Goal: Browse casually: Explore the website without a specific task or goal

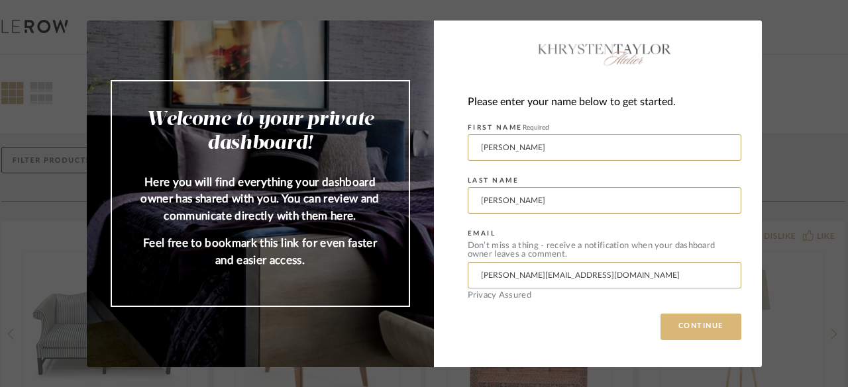
click at [702, 323] on button "CONTINUE" at bounding box center [700, 327] width 81 height 26
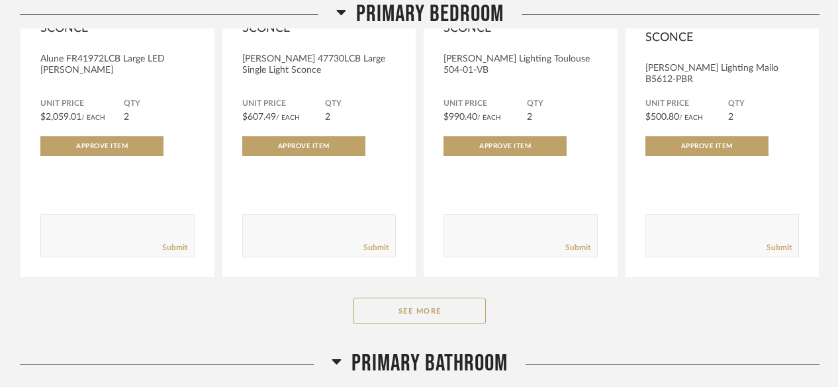
scroll to position [1447, 0]
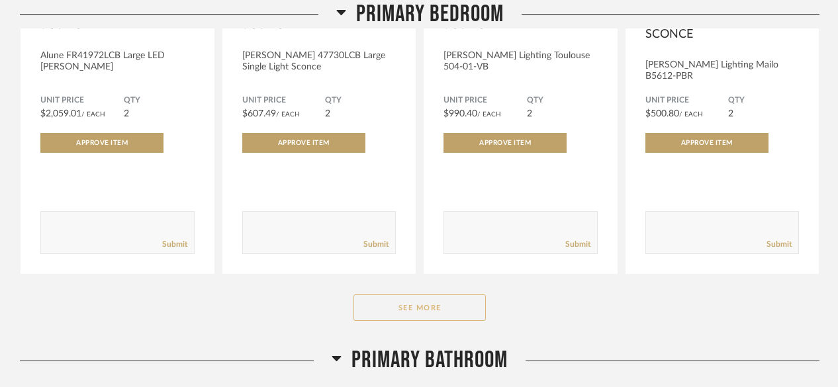
click at [429, 298] on button "See More" at bounding box center [420, 308] width 132 height 26
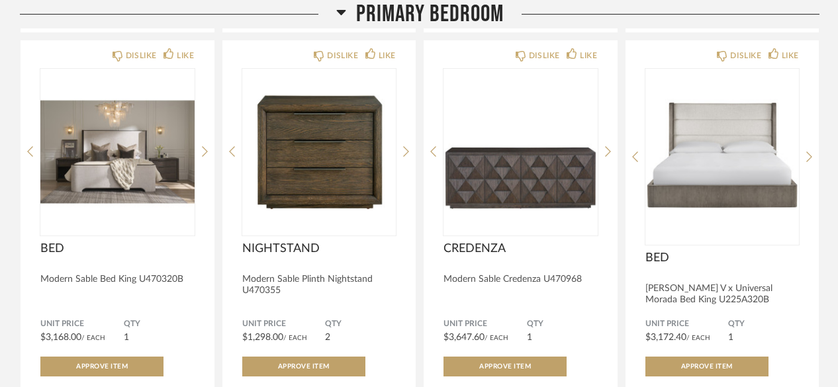
scroll to position [1689, 0]
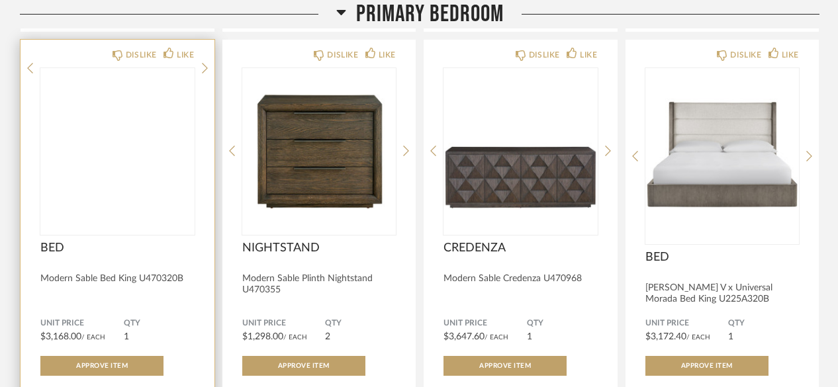
click at [0, 0] on img at bounding box center [0, 0] width 0 height 0
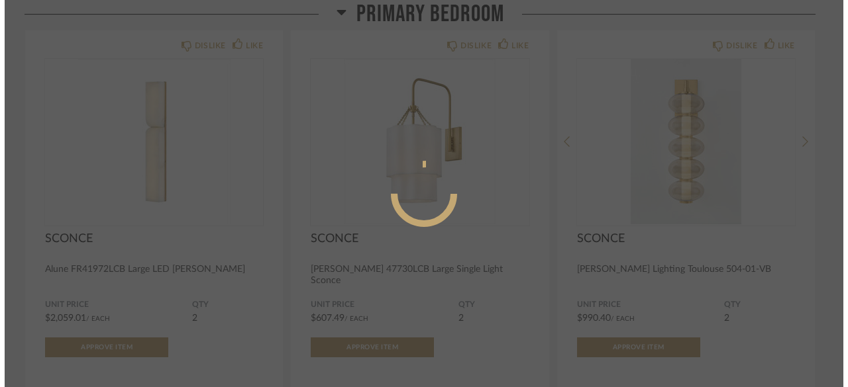
scroll to position [0, 0]
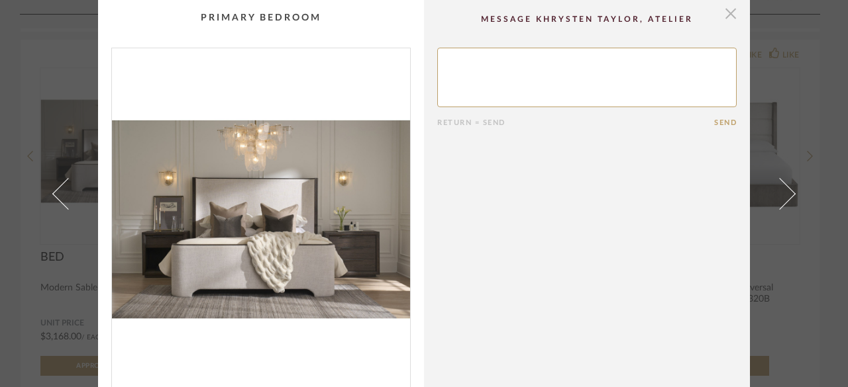
click at [723, 20] on span "button" at bounding box center [730, 13] width 26 height 26
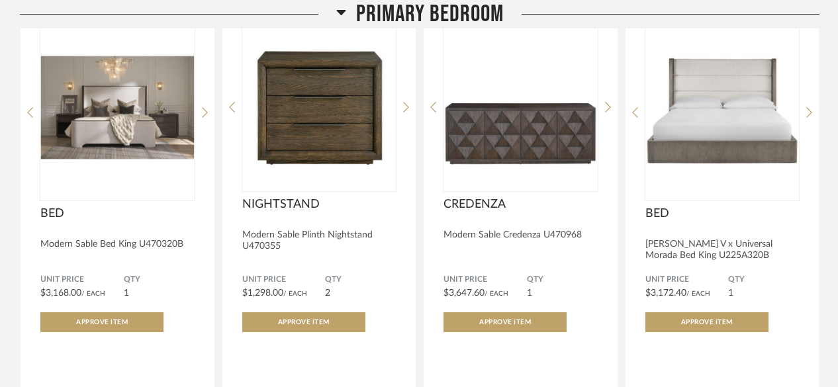
scroll to position [1734, 0]
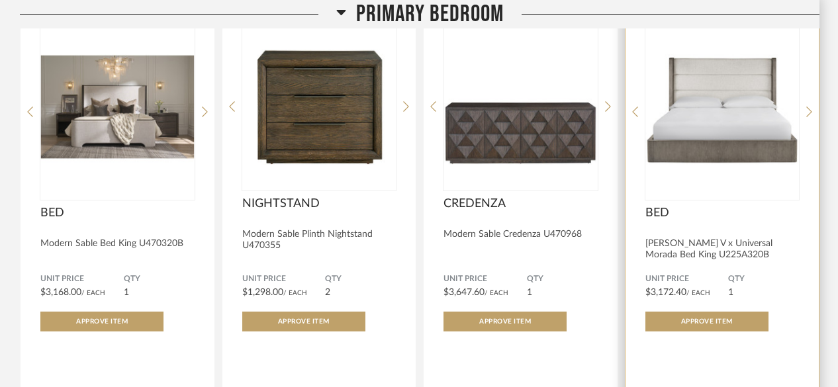
click at [695, 130] on img "0" at bounding box center [723, 107] width 154 height 166
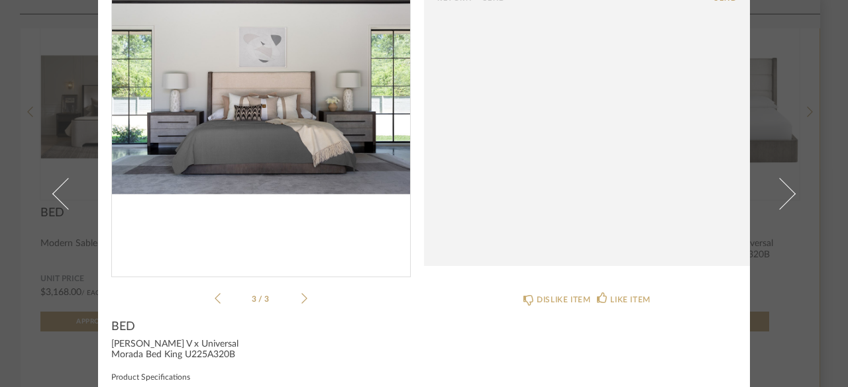
scroll to position [123, 0]
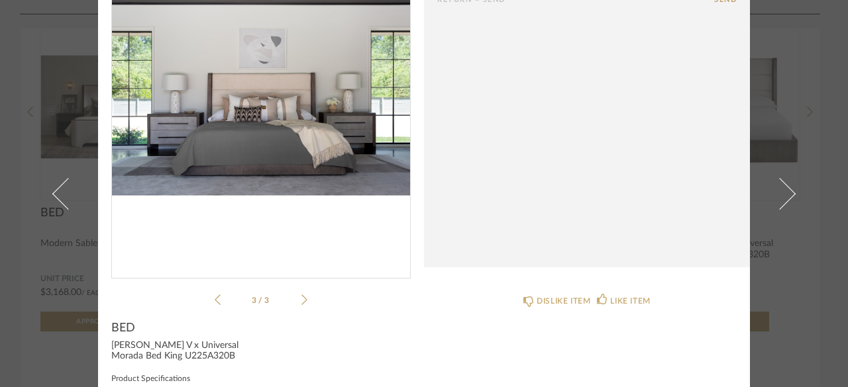
click at [302, 297] on icon at bounding box center [304, 300] width 6 height 12
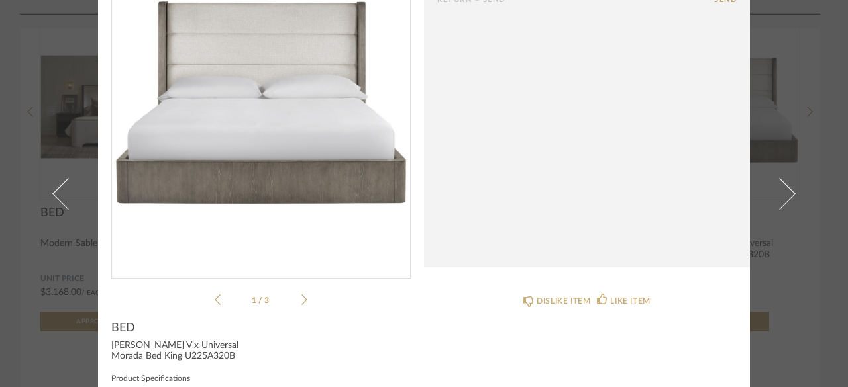
click at [301, 301] on icon at bounding box center [304, 300] width 6 height 11
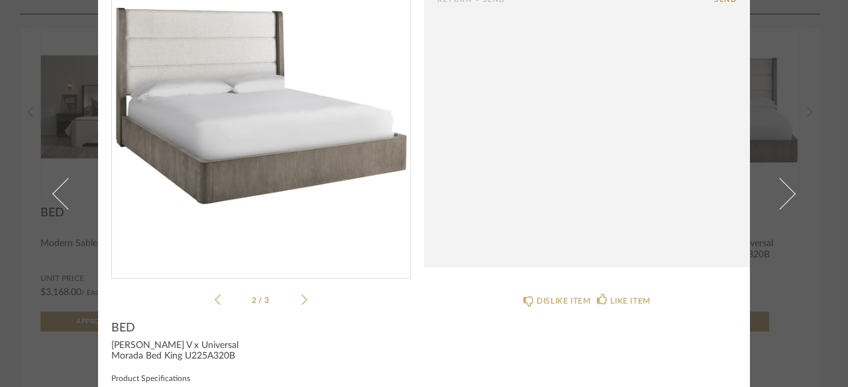
click at [301, 301] on icon at bounding box center [304, 300] width 6 height 11
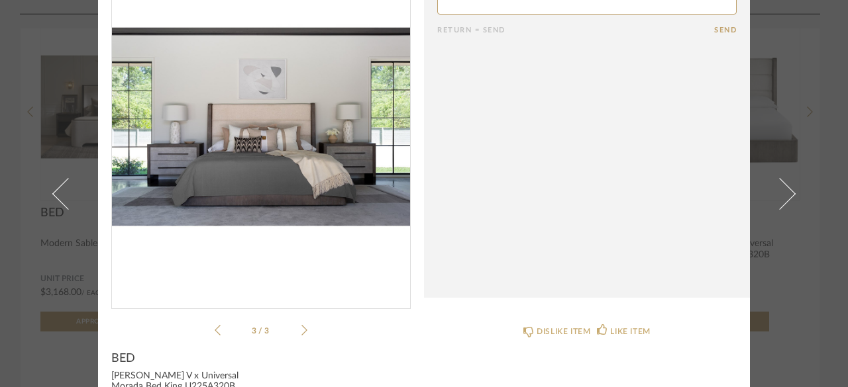
scroll to position [0, 0]
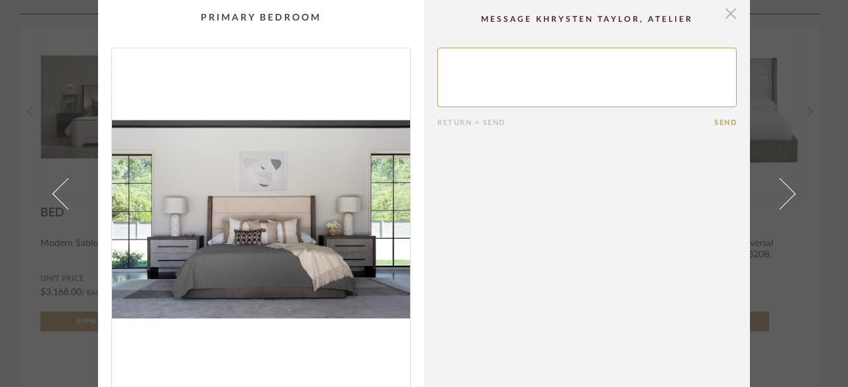
click at [727, 18] on span "button" at bounding box center [730, 13] width 26 height 26
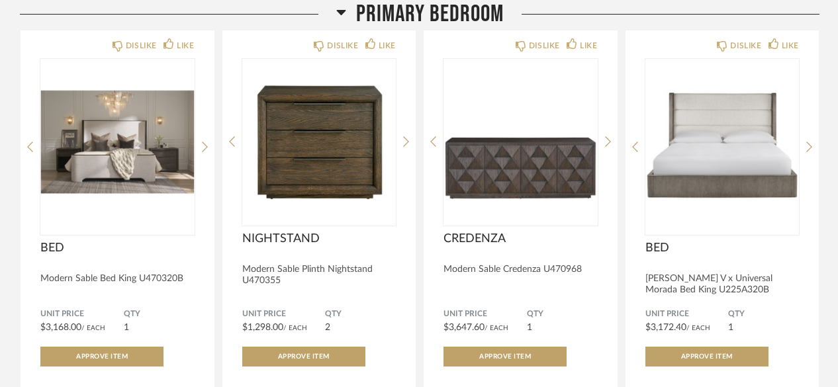
scroll to position [1698, 0]
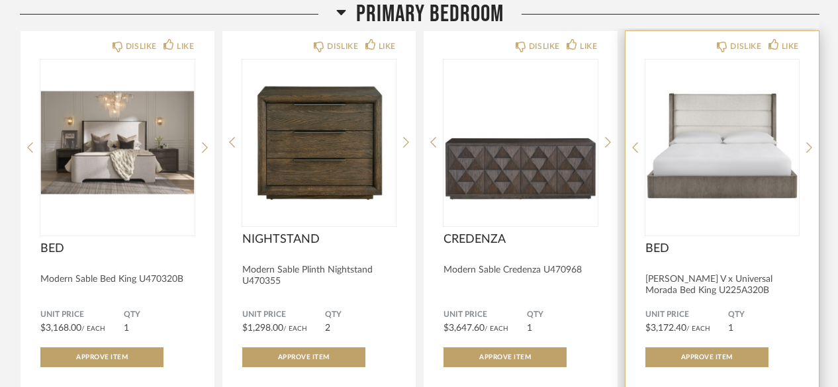
click at [738, 171] on img "0" at bounding box center [723, 143] width 154 height 166
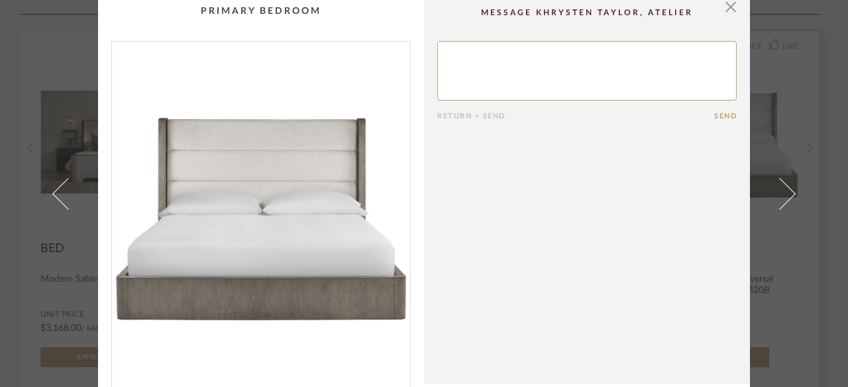
scroll to position [0, 0]
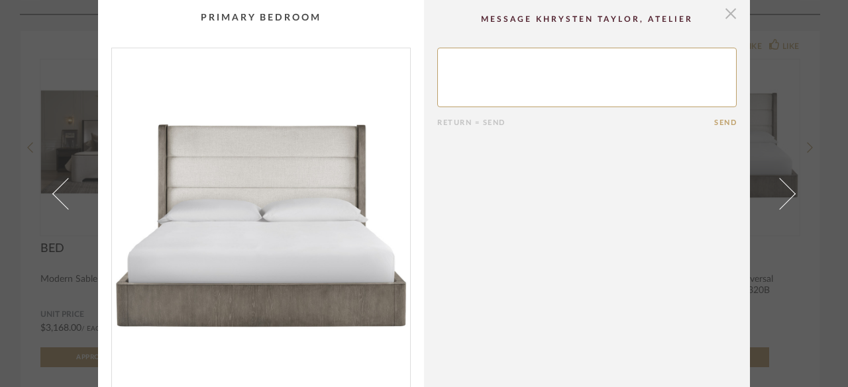
click at [727, 17] on span "button" at bounding box center [730, 13] width 26 height 26
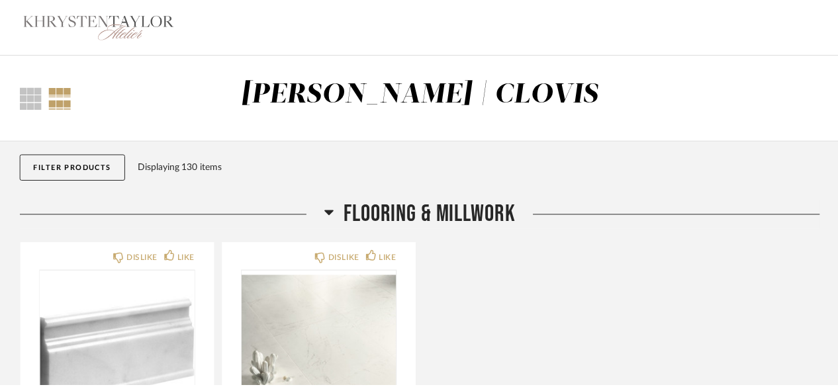
scroll to position [1698, 0]
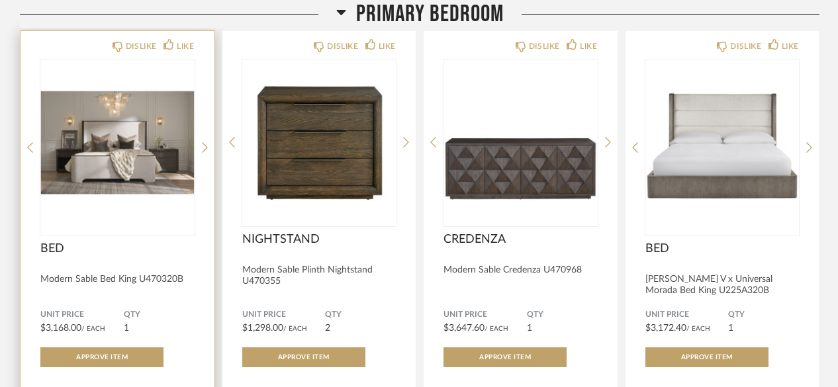
click at [144, 126] on img "0" at bounding box center [117, 143] width 154 height 166
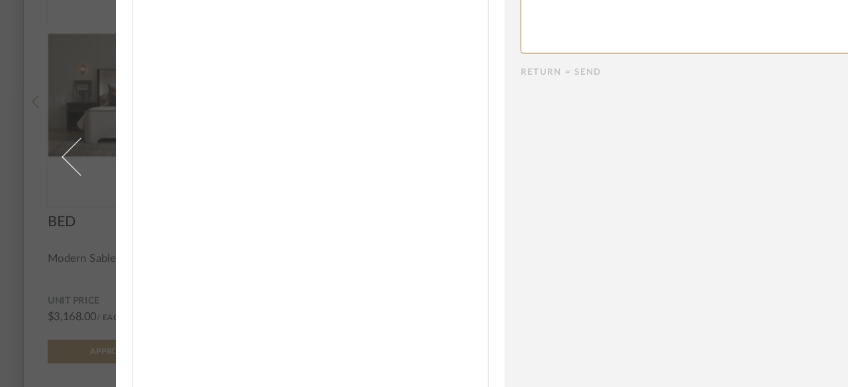
scroll to position [0, 0]
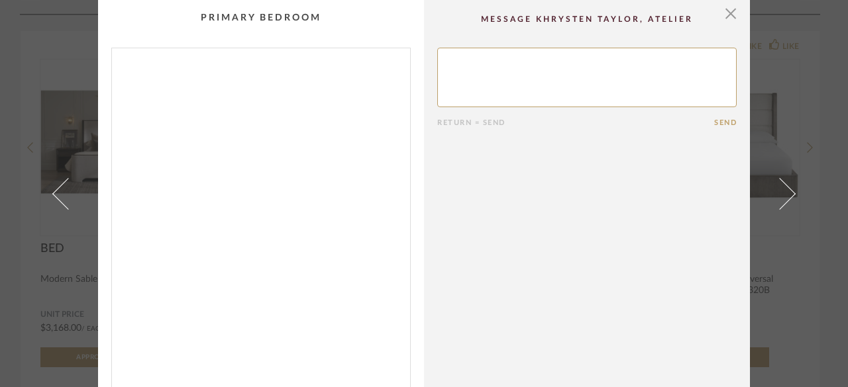
click at [721, 26] on cpp-summary-comments "Return = Send Send" at bounding box center [587, 195] width 326 height 391
click at [727, 18] on span "button" at bounding box center [730, 13] width 26 height 26
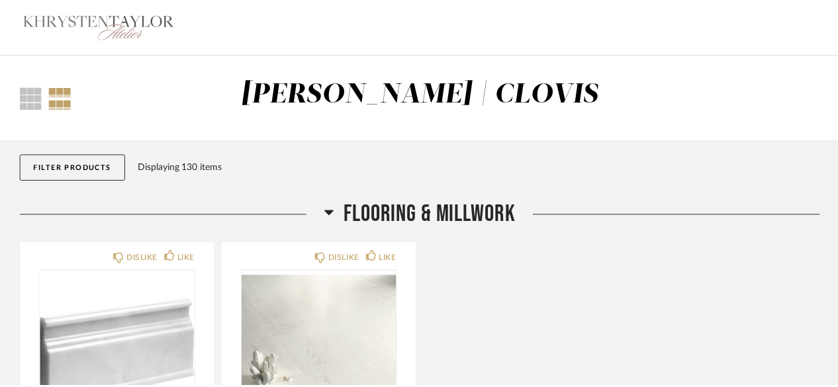
scroll to position [1698, 0]
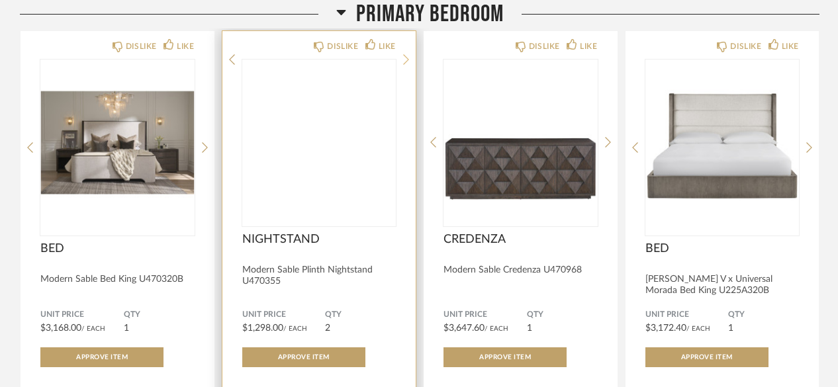
click at [403, 66] on icon at bounding box center [406, 60] width 6 height 12
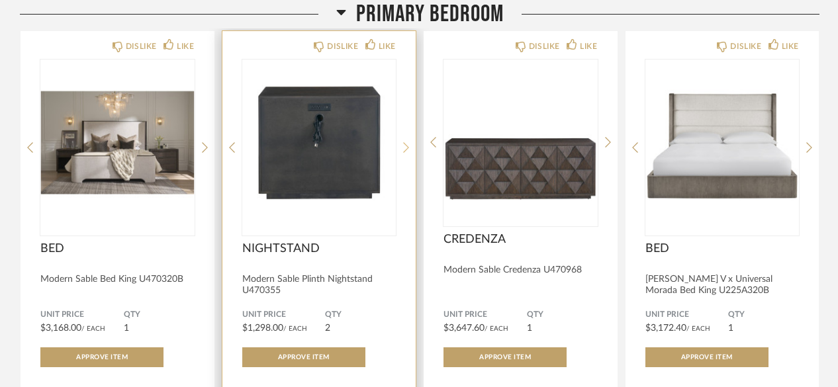
click at [407, 142] on icon at bounding box center [406, 148] width 6 height 12
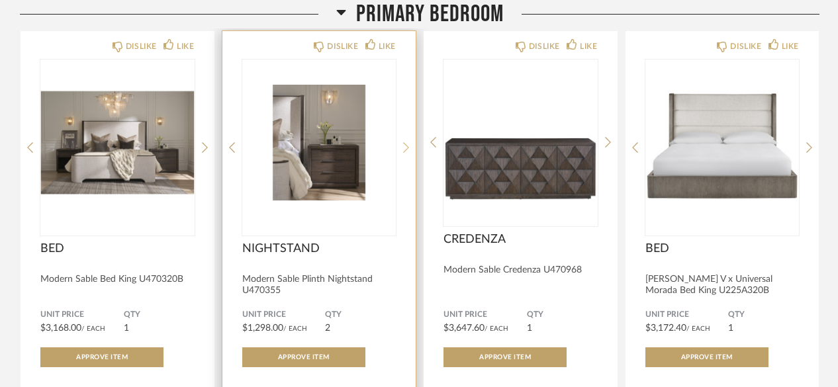
click at [407, 142] on icon at bounding box center [406, 148] width 6 height 12
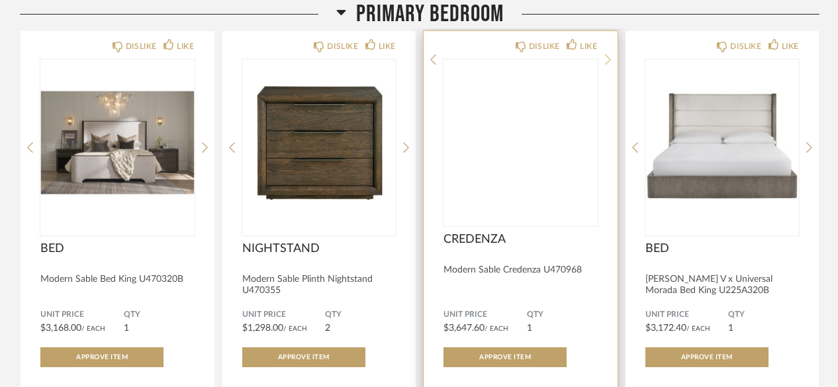
click at [610, 66] on icon at bounding box center [608, 60] width 6 height 12
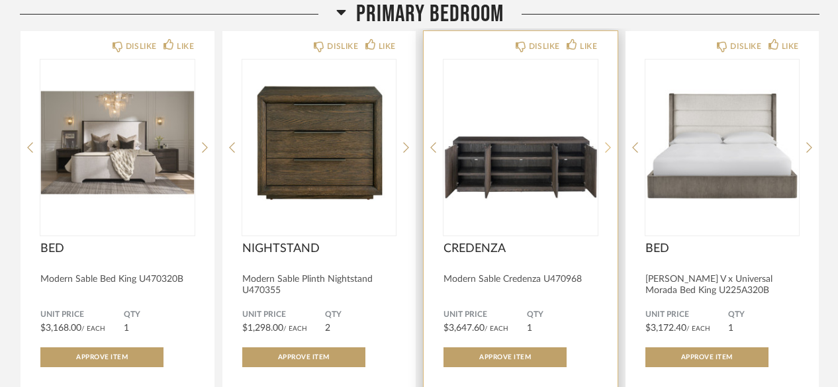
click at [608, 143] on icon at bounding box center [608, 148] width 6 height 12
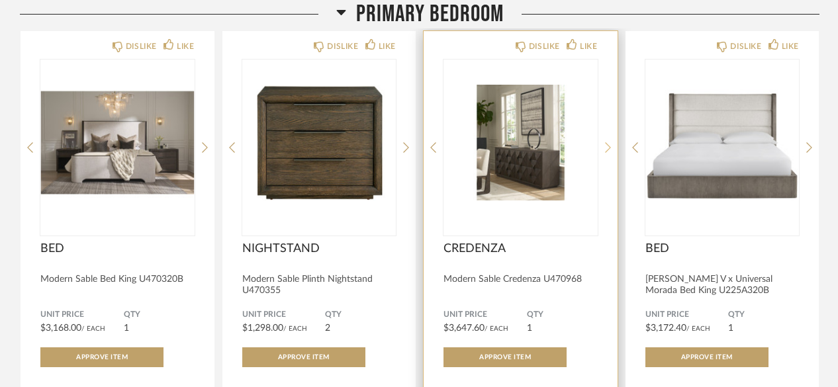
click at [605, 142] on icon at bounding box center [608, 148] width 6 height 12
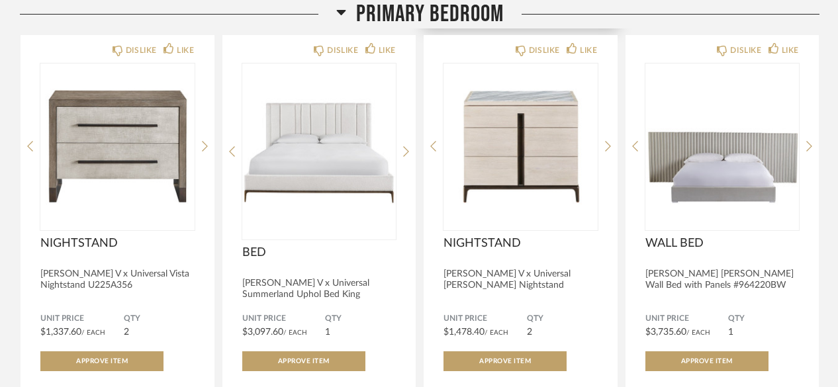
scroll to position [2161, 0]
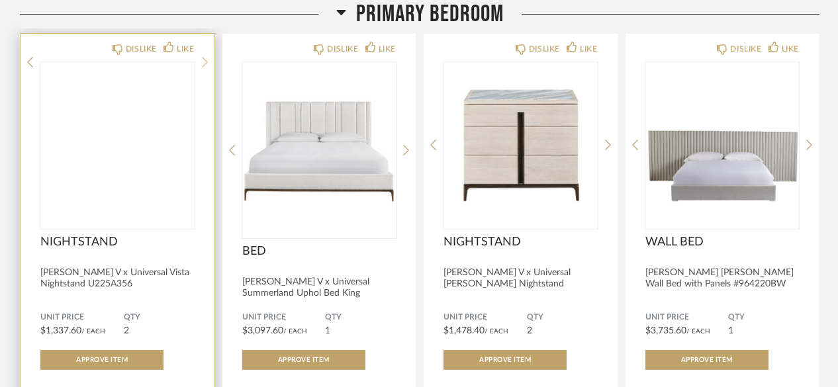
click at [205, 68] on icon at bounding box center [205, 62] width 6 height 12
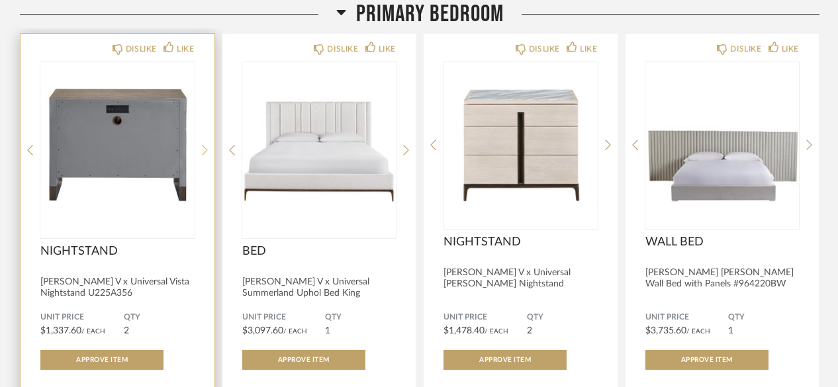
click at [202, 144] on icon at bounding box center [205, 150] width 6 height 12
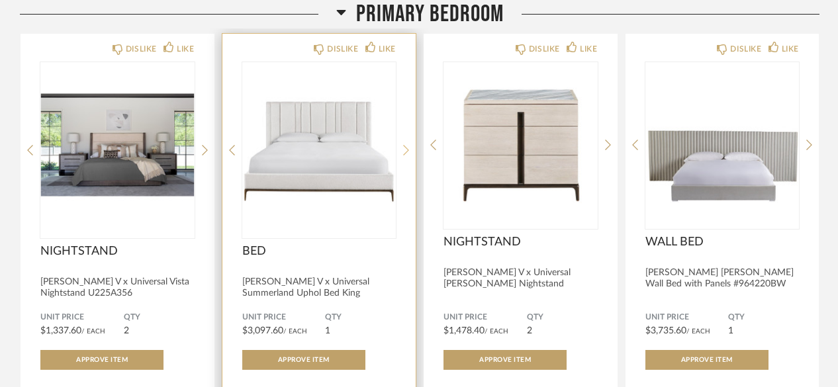
click at [405, 146] on icon at bounding box center [406, 151] width 6 height 11
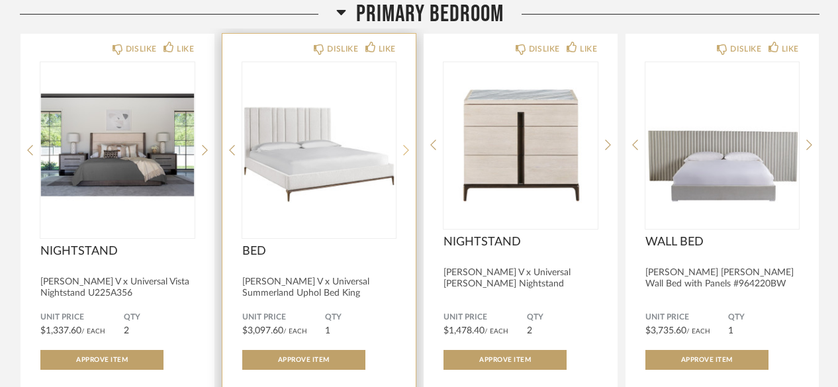
click at [404, 146] on icon at bounding box center [406, 150] width 6 height 12
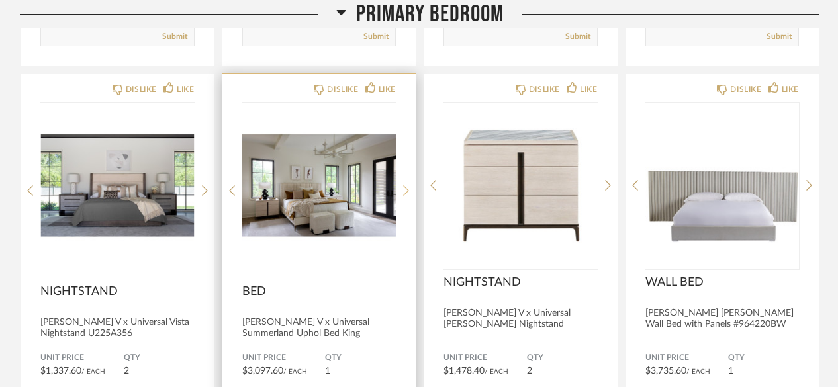
scroll to position [2121, 0]
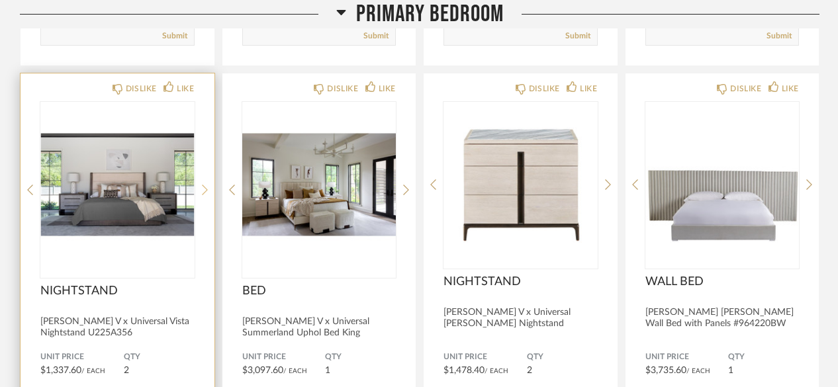
click at [204, 184] on icon at bounding box center [205, 190] width 6 height 12
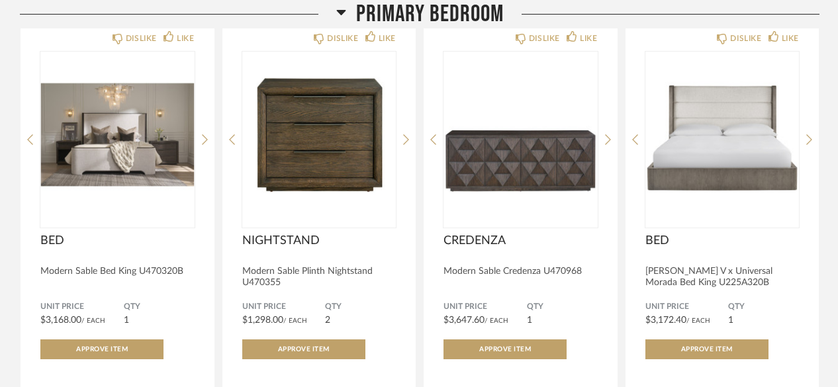
scroll to position [1705, 0]
